Goal: Find specific page/section: Find specific page/section

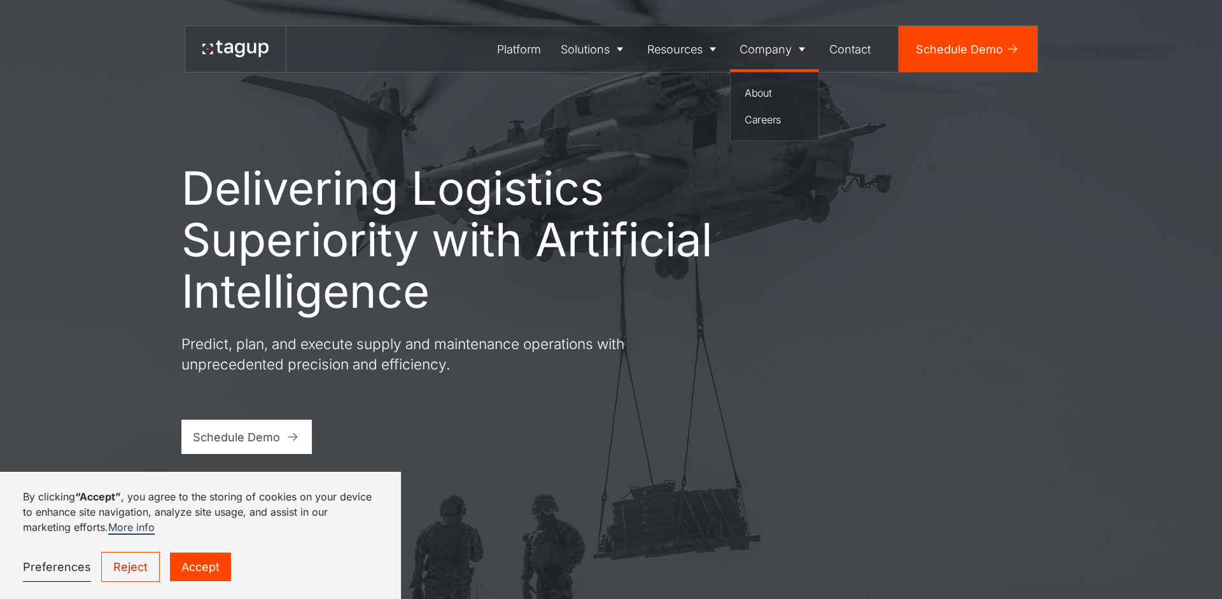
click at [768, 50] on div "Company" at bounding box center [765, 49] width 52 height 17
click at [761, 88] on div "About" at bounding box center [775, 92] width 60 height 15
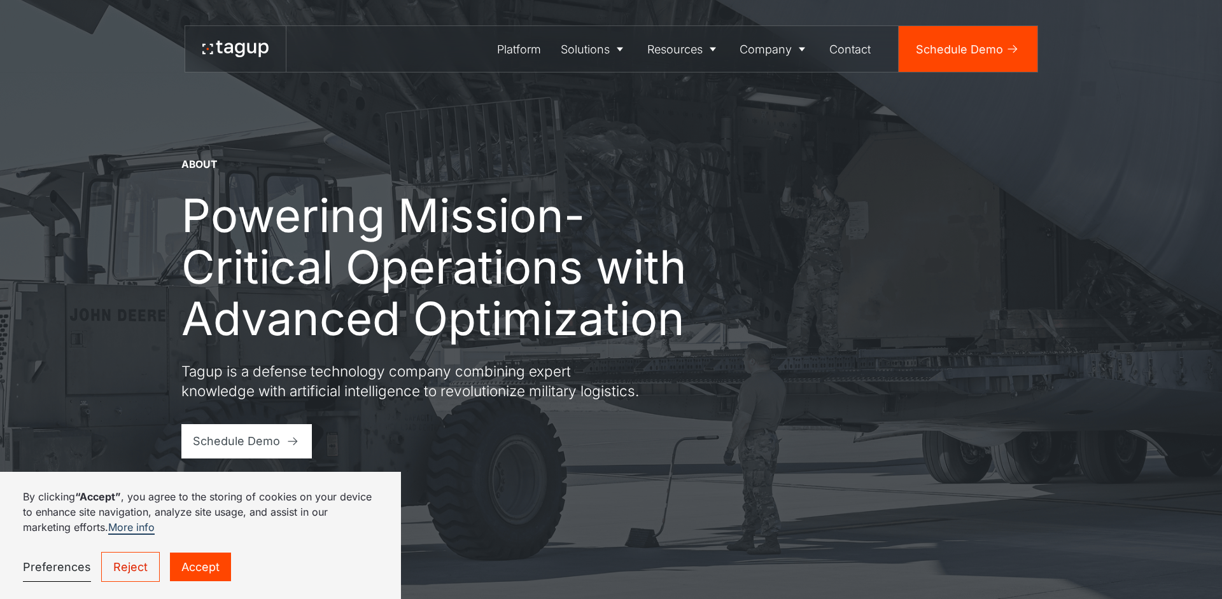
click at [200, 558] on link "Accept" at bounding box center [200, 567] width 61 height 29
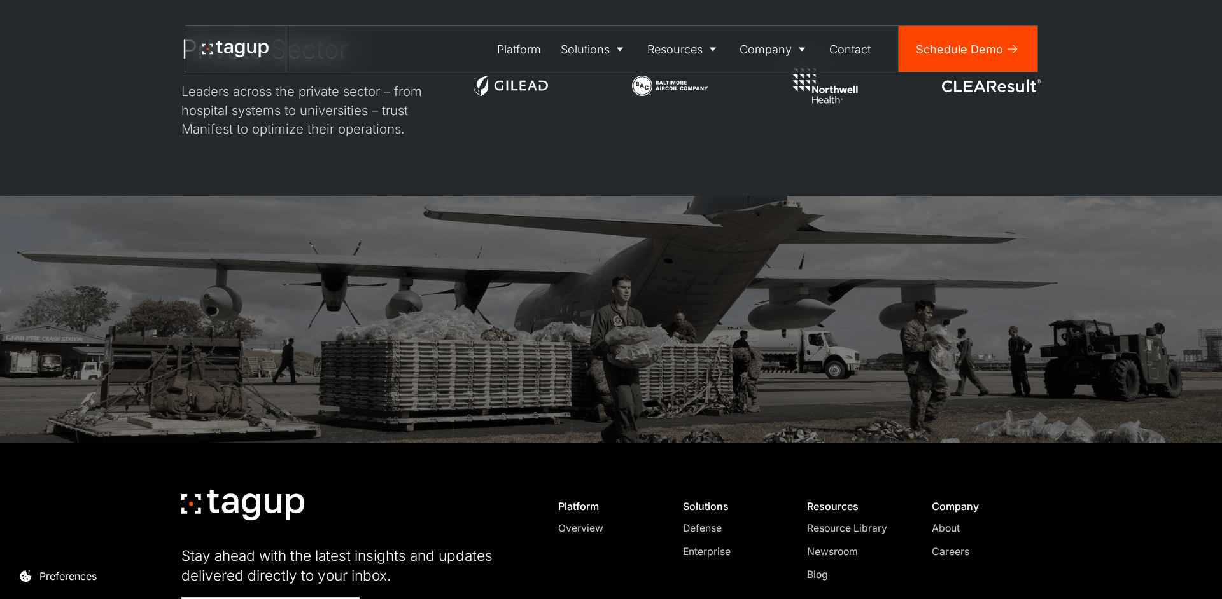
scroll to position [3889, 0]
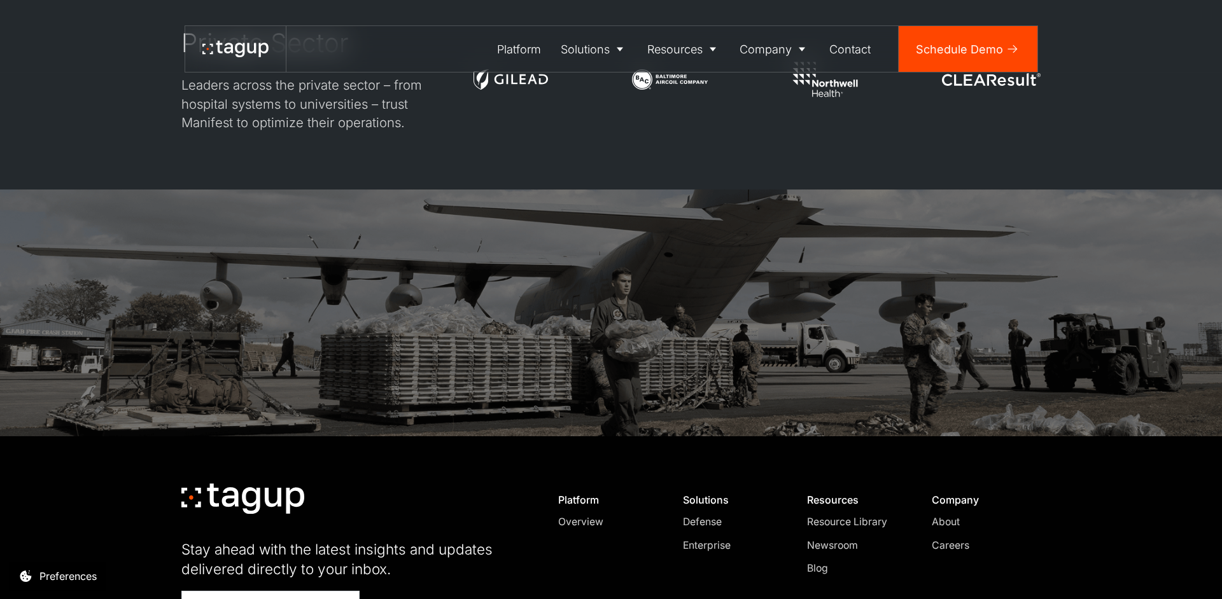
click at [951, 515] on div "About" at bounding box center [980, 522] width 97 height 15
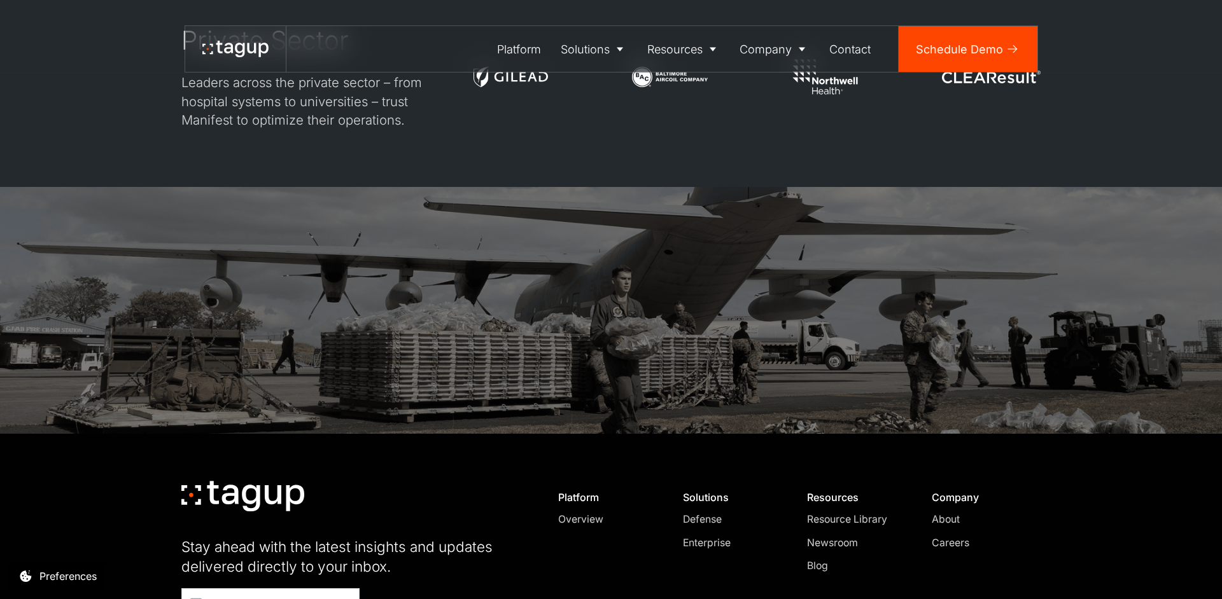
scroll to position [4016, 0]
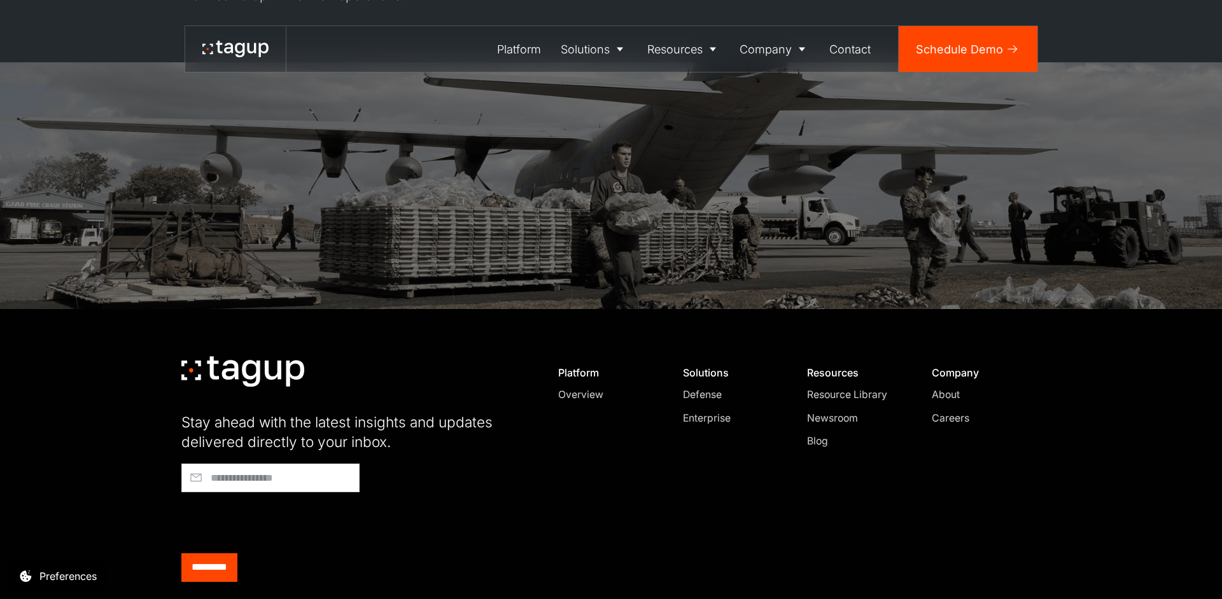
click at [853, 388] on div "Resource Library" at bounding box center [855, 395] width 97 height 15
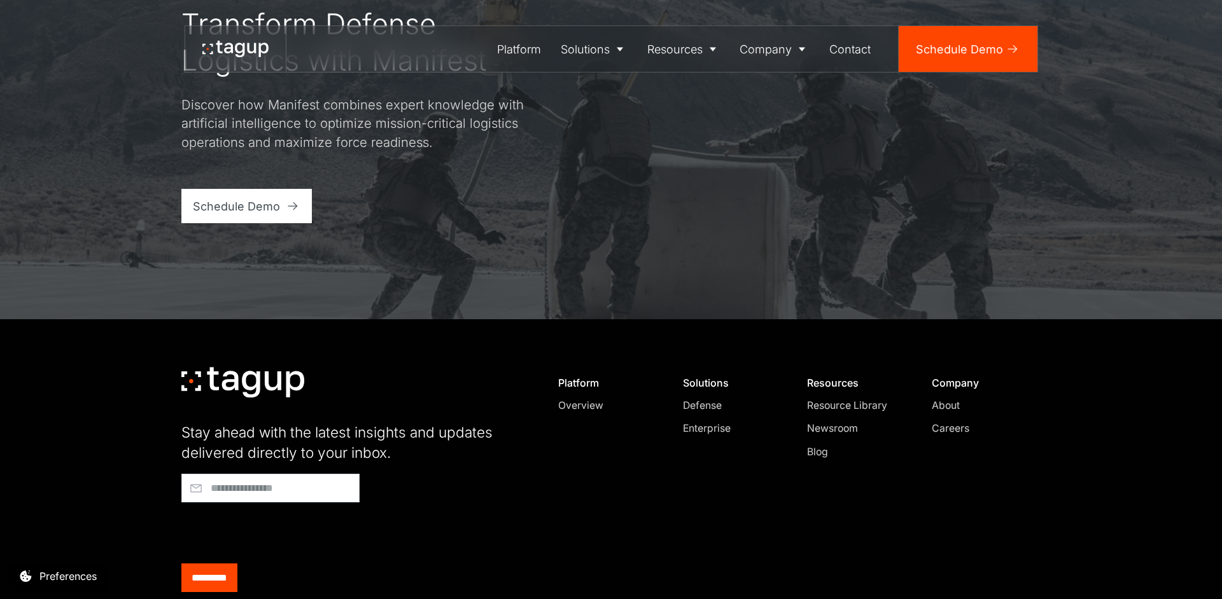
scroll to position [2128, 0]
